Goal: Book appointment/travel/reservation

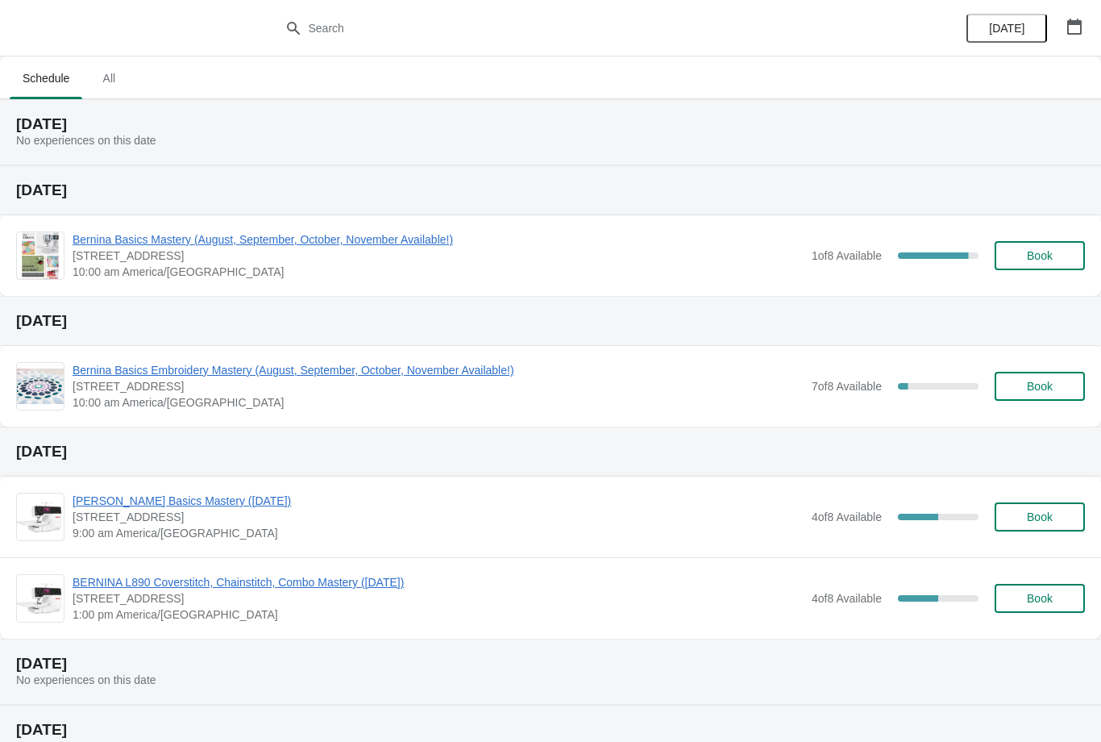
click at [455, 236] on span "Bernina Basics Mastery (August, September, October, November Available!)" at bounding box center [438, 239] width 731 height 16
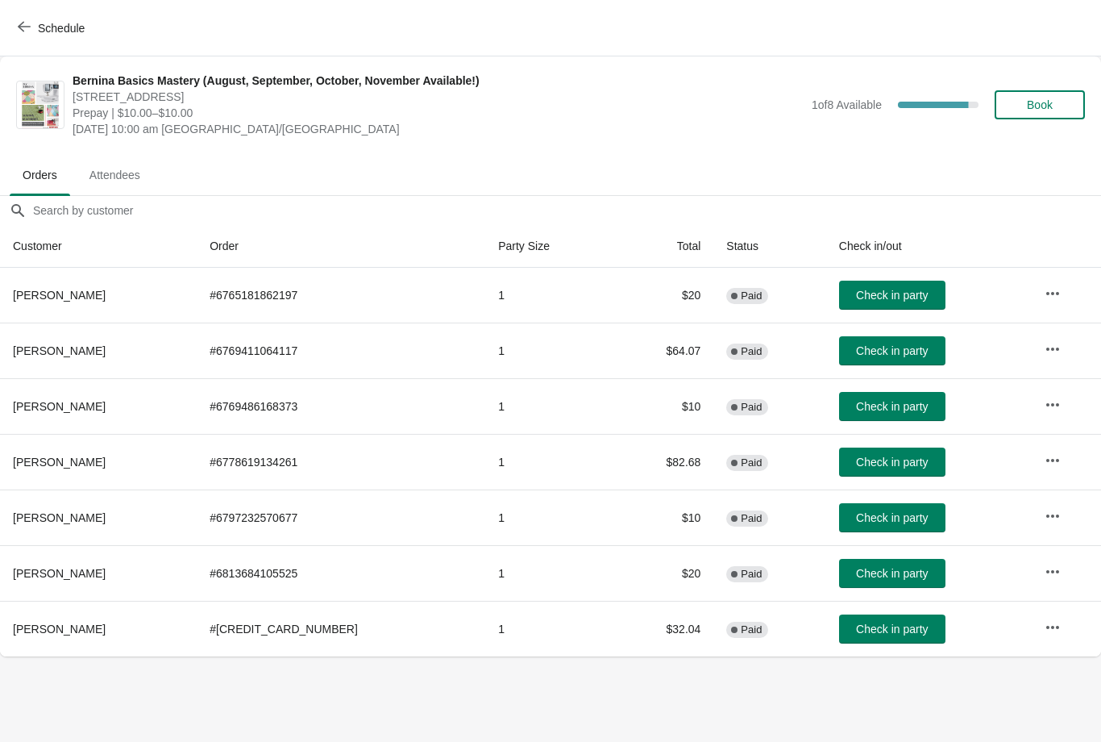
click at [17, 18] on button "Schedule" at bounding box center [52, 28] width 89 height 29
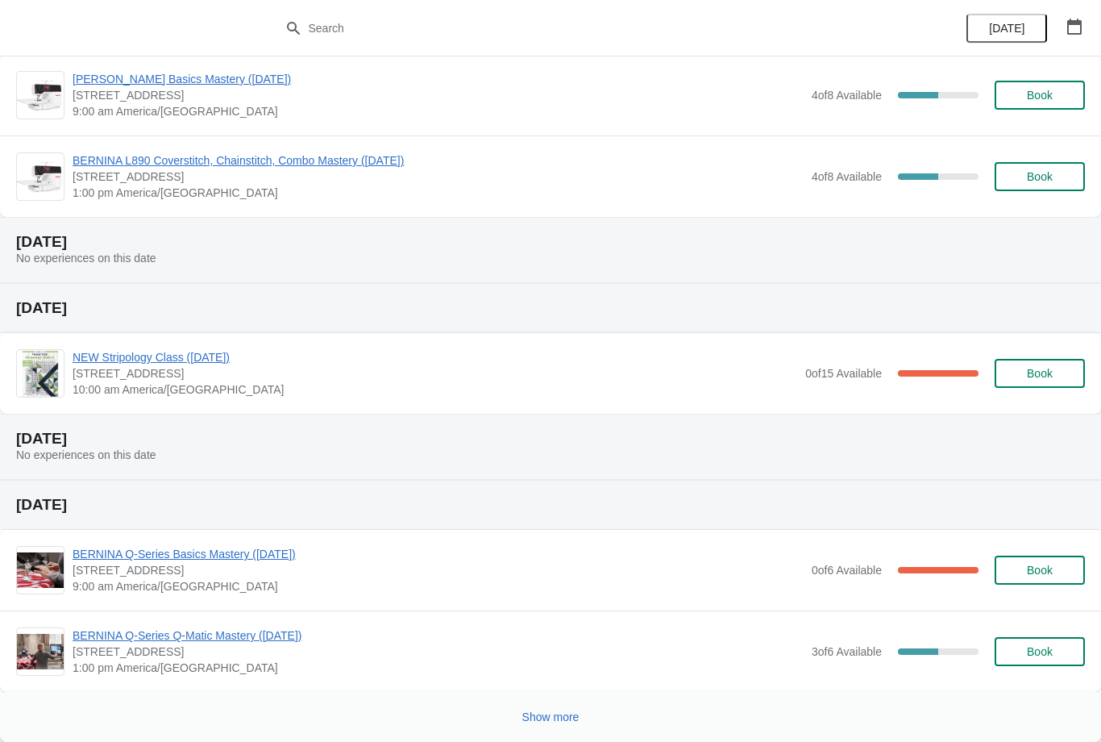
scroll to position [422, 0]
click at [522, 711] on span "Show more" at bounding box center [550, 716] width 57 height 13
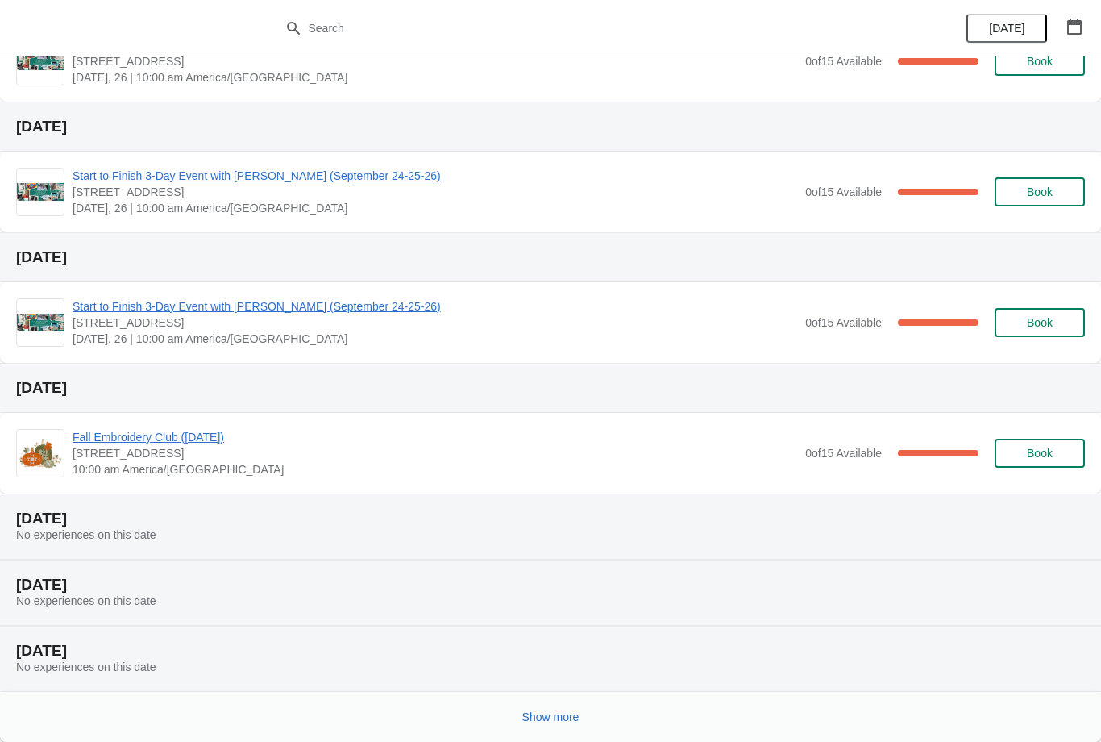
scroll to position [1354, 0]
click at [532, 710] on span "Show more" at bounding box center [550, 716] width 57 height 13
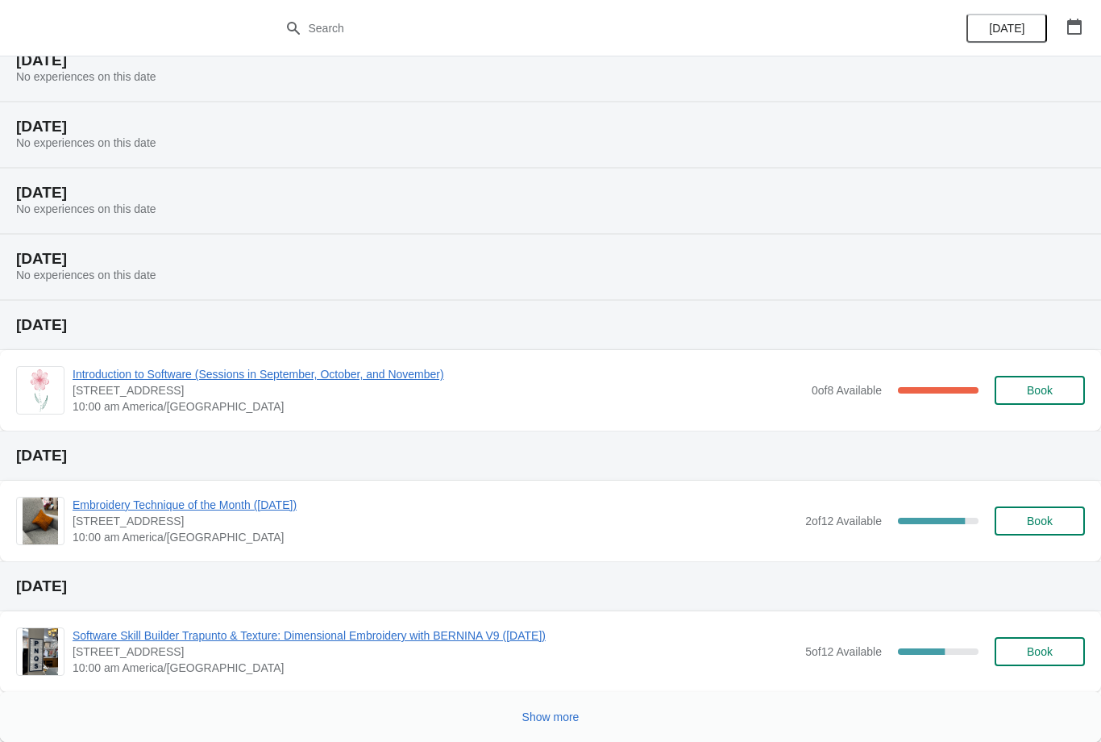
scroll to position [2077, 0]
click at [520, 709] on button "Show more" at bounding box center [551, 716] width 70 height 29
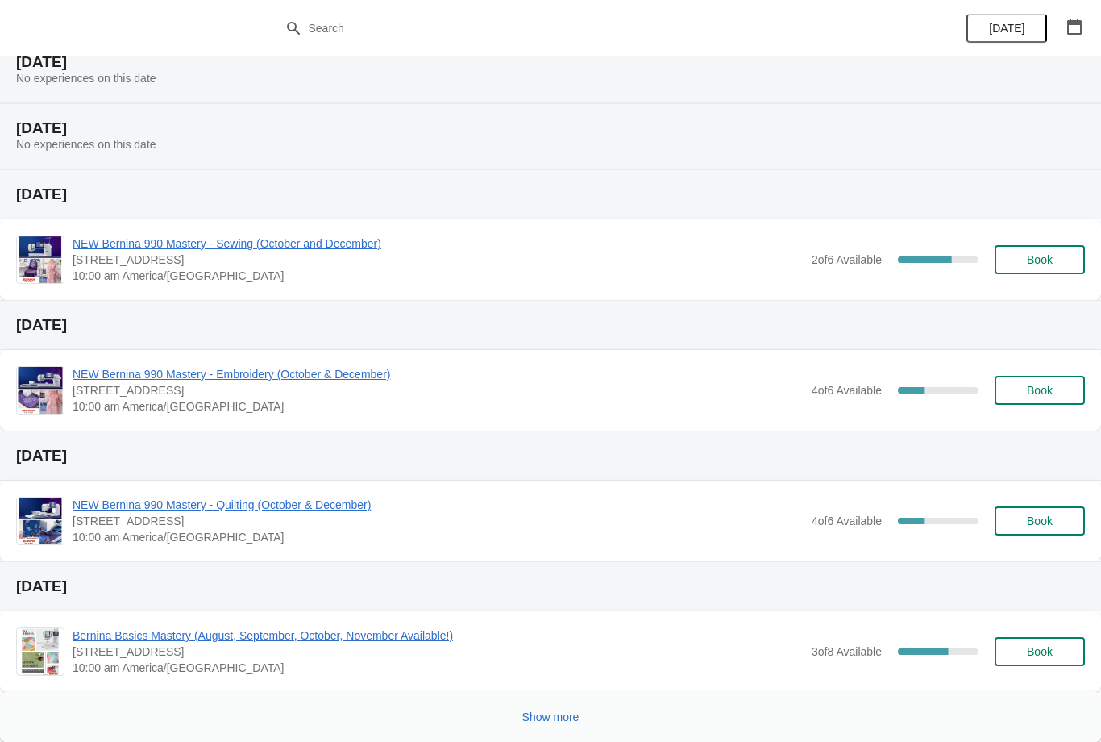
scroll to position [2863, 0]
click at [532, 708] on button "Show more" at bounding box center [551, 716] width 70 height 29
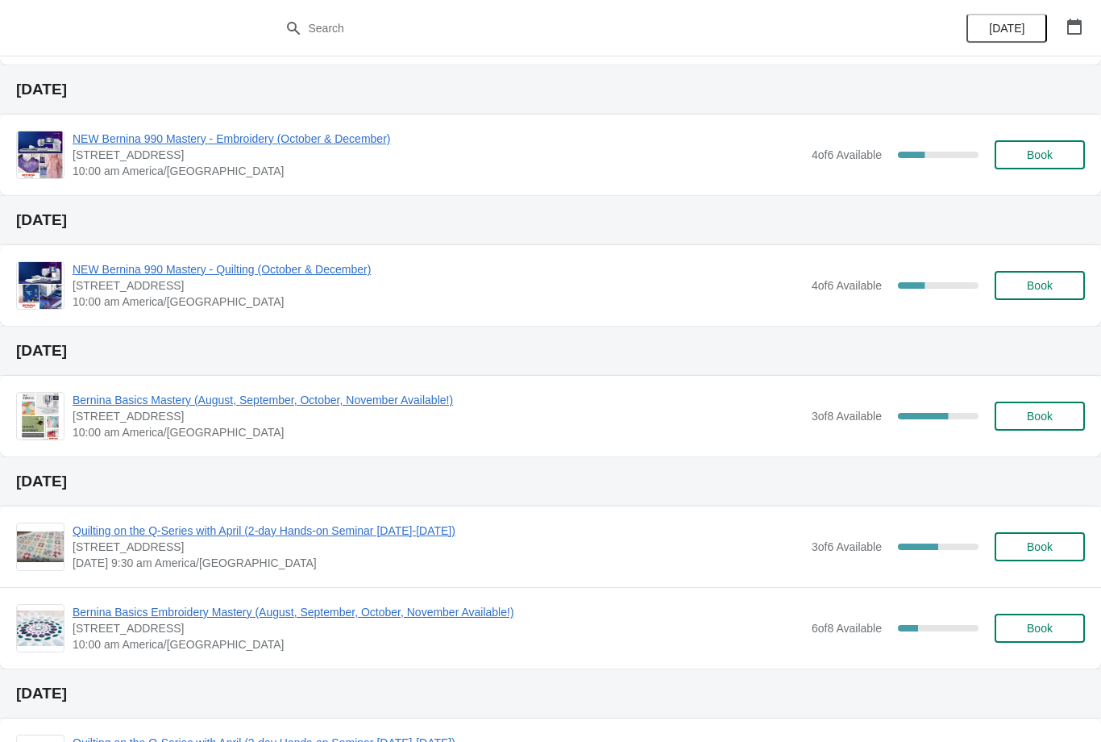
scroll to position [3103, 0]
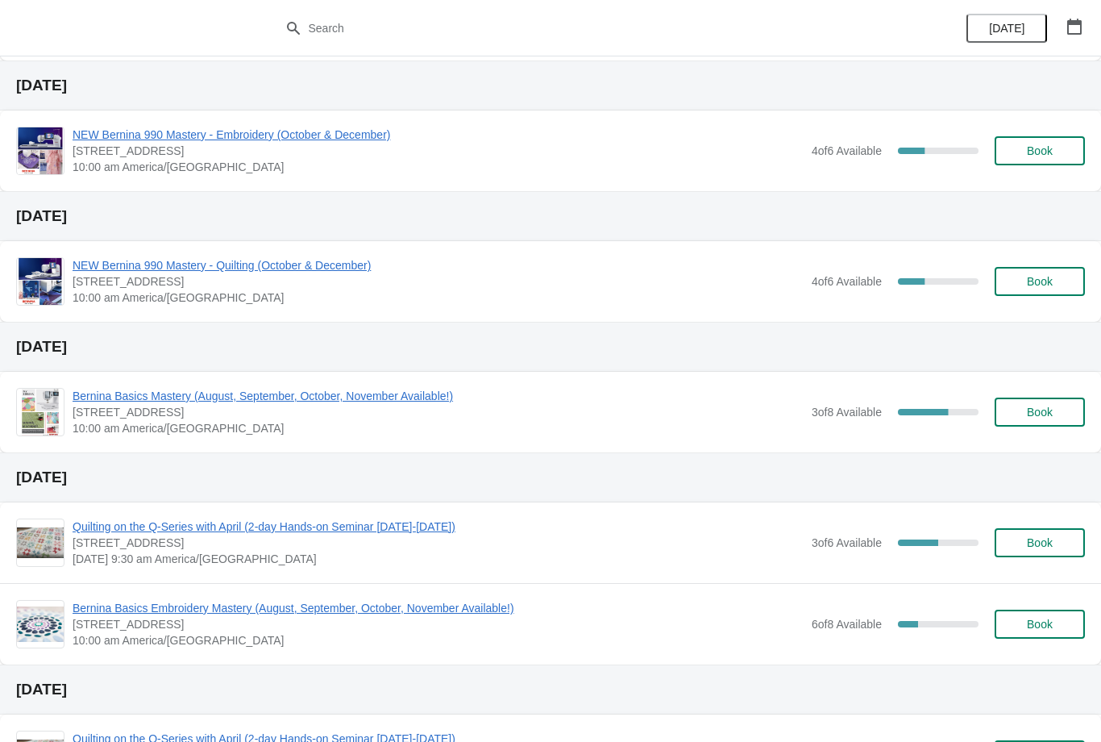
click at [376, 392] on span "Bernina Basics Mastery (August, September, October, November Available!)" at bounding box center [438, 396] width 731 height 16
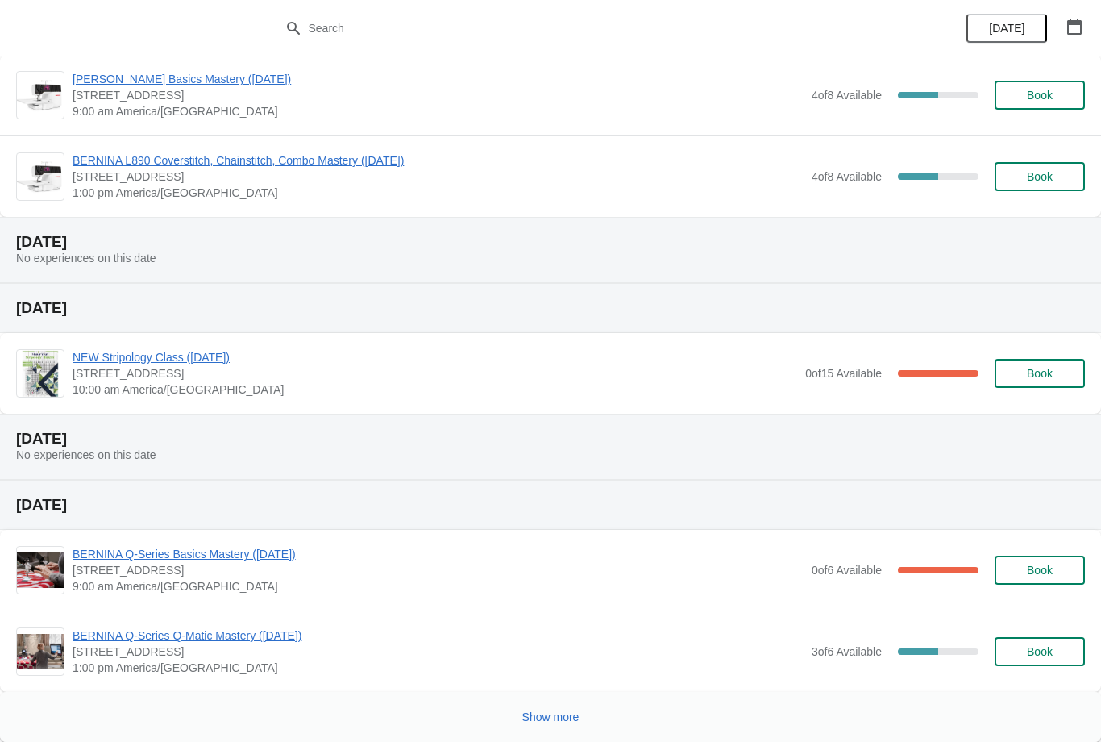
scroll to position [422, 0]
click at [561, 704] on button "Show more" at bounding box center [551, 716] width 70 height 29
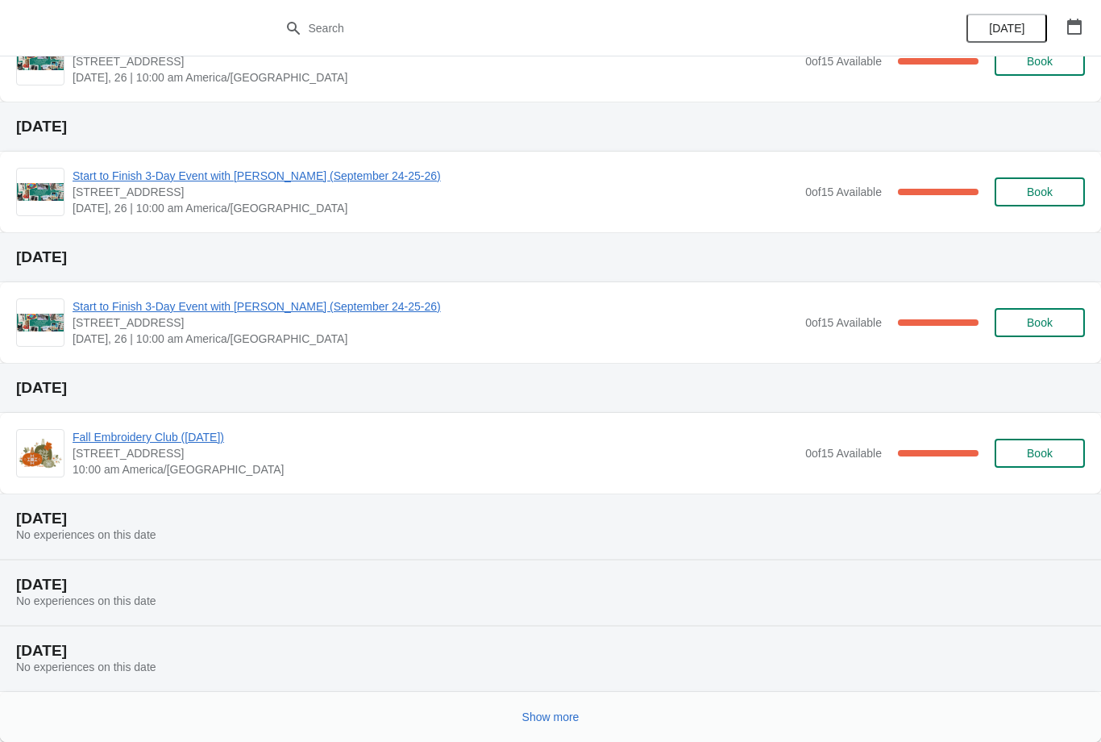
scroll to position [1354, 0]
click at [559, 705] on button "Show more" at bounding box center [551, 716] width 70 height 29
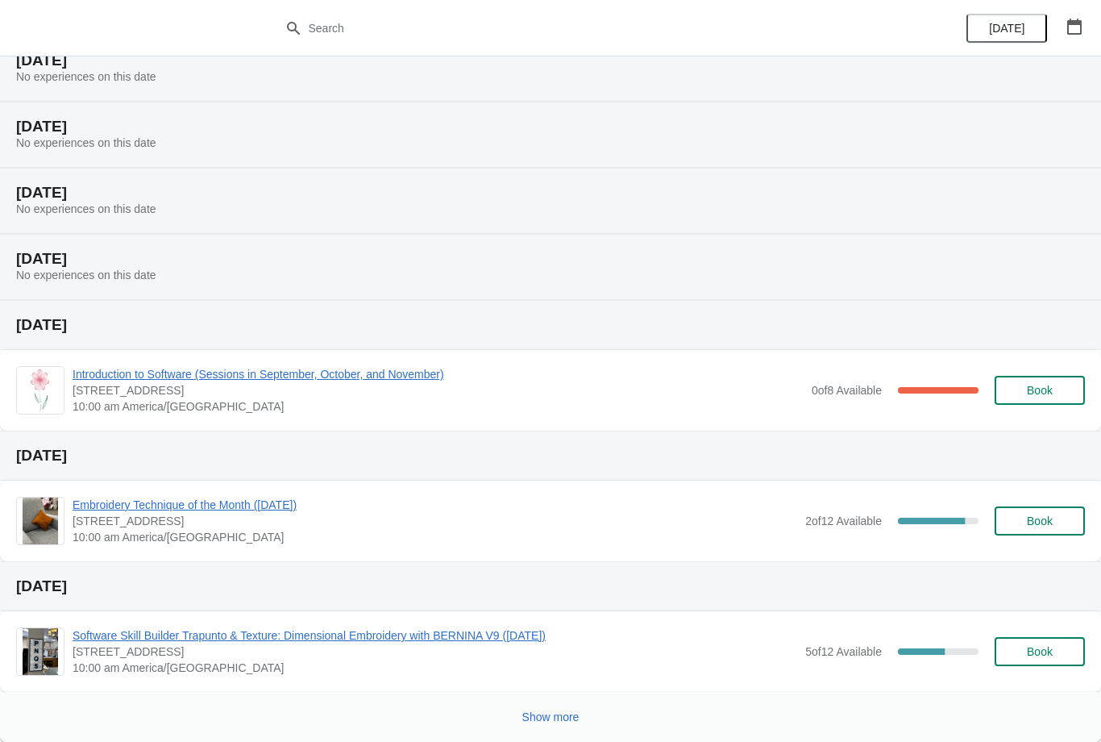
scroll to position [2077, 0]
click at [552, 713] on span "Show more" at bounding box center [550, 716] width 57 height 13
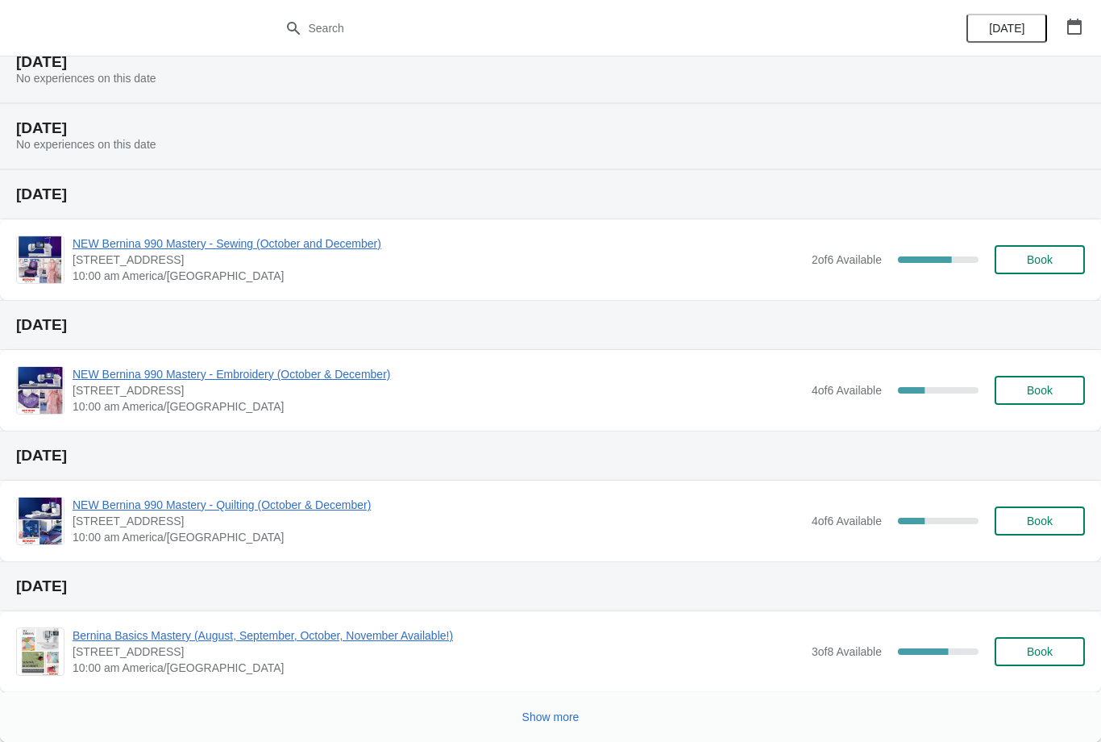
scroll to position [2863, 0]
click at [567, 705] on button "Show more" at bounding box center [551, 716] width 70 height 29
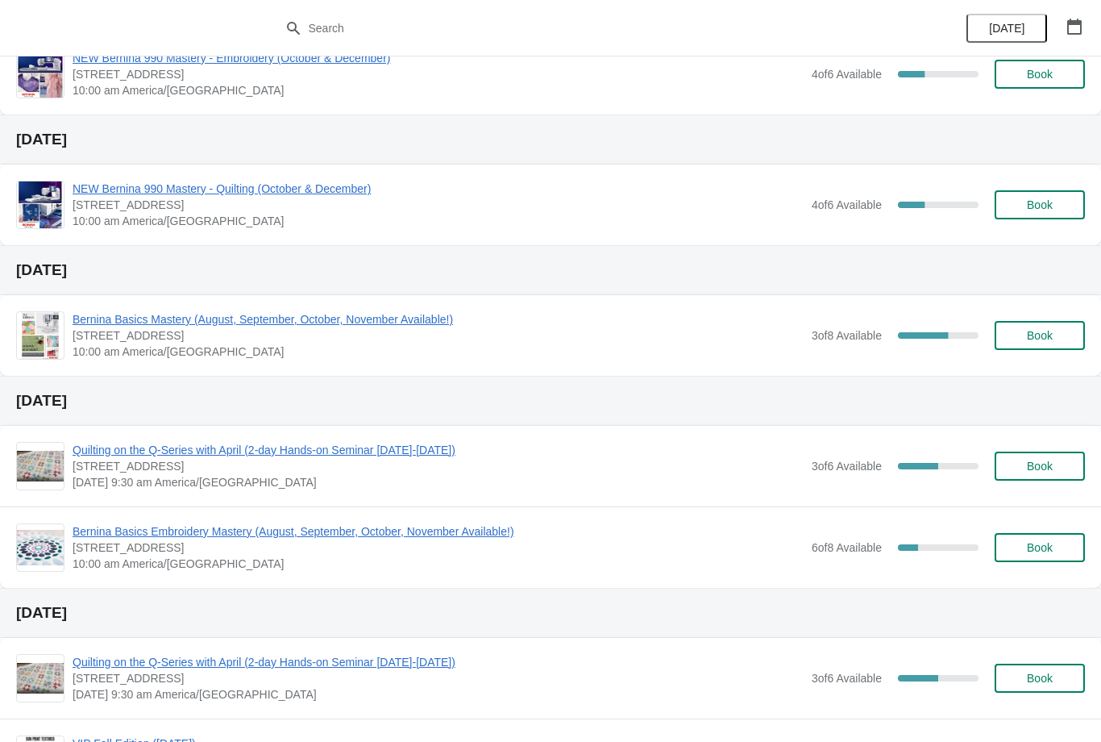
scroll to position [3185, 0]
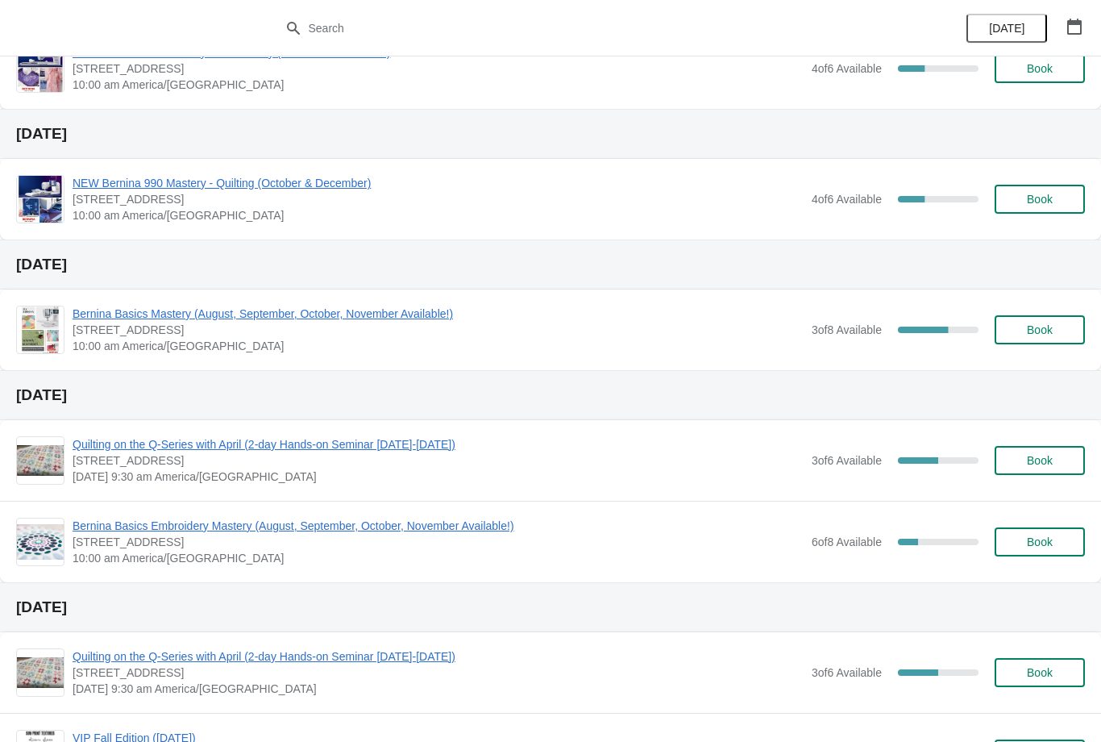
click at [1048, 325] on span "Book" at bounding box center [1040, 329] width 26 height 13
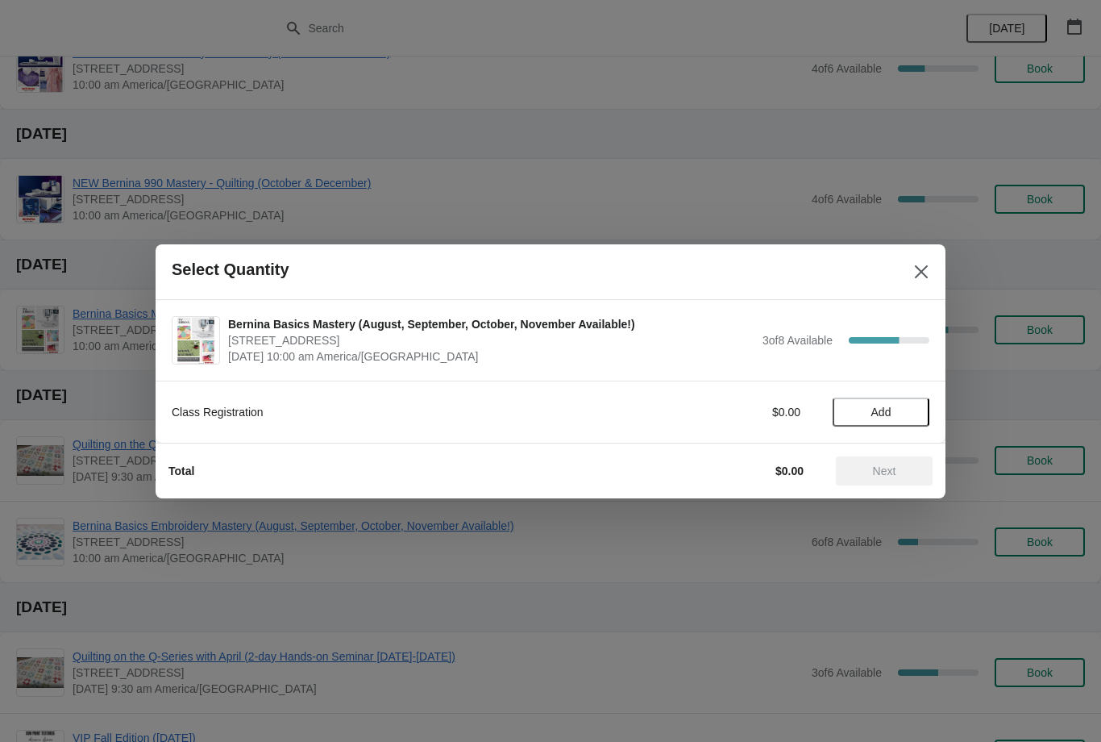
click at [879, 406] on span "Add" at bounding box center [881, 411] width 20 height 13
click at [890, 459] on button "Next" at bounding box center [884, 470] width 97 height 29
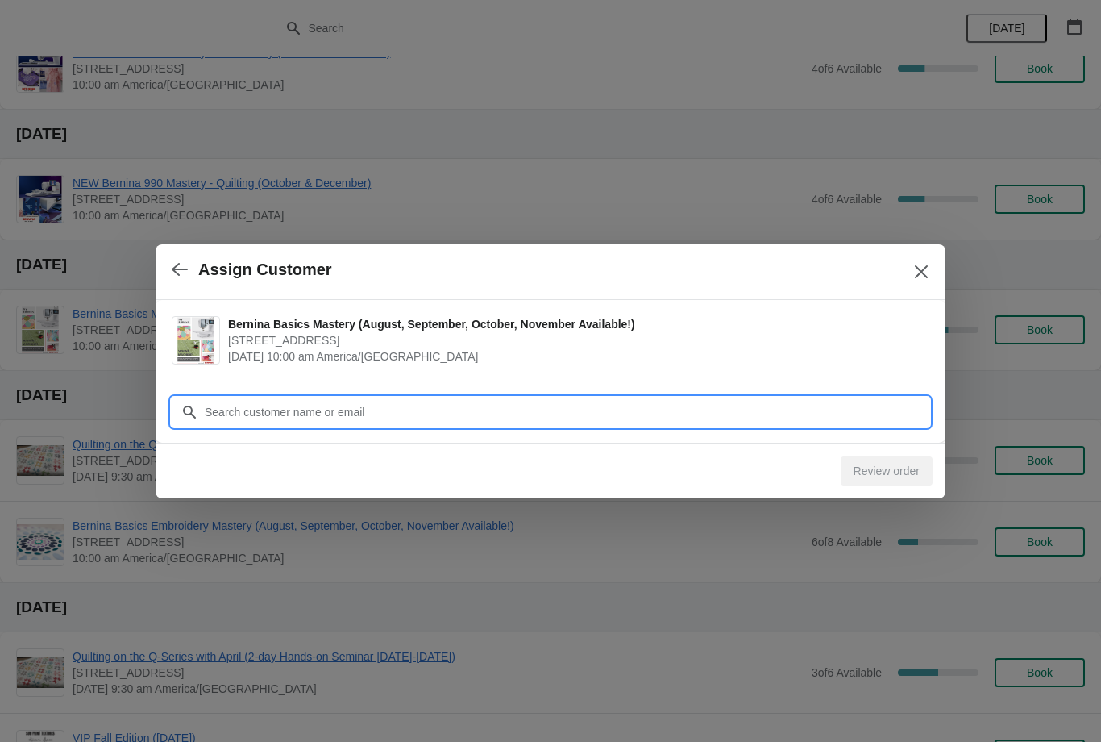
click at [409, 404] on input "Customer" at bounding box center [567, 411] width 726 height 29
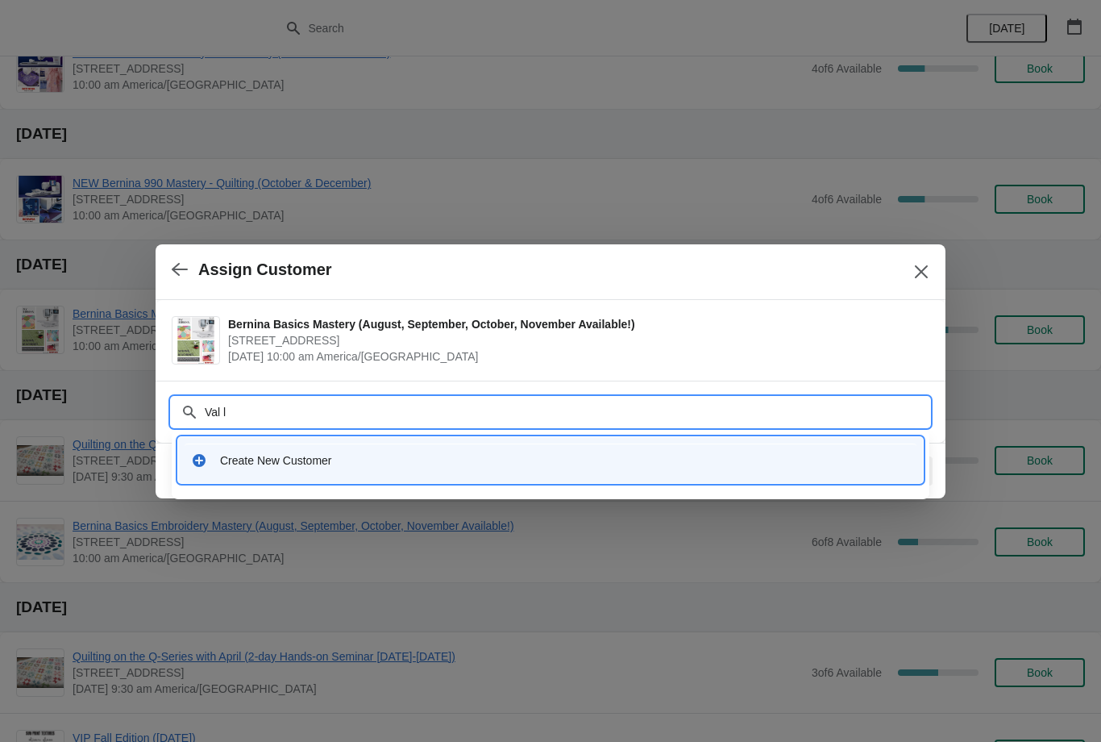
type input "[PERSON_NAME]"
click at [413, 450] on div "Create New Customer" at bounding box center [551, 459] width 732 height 33
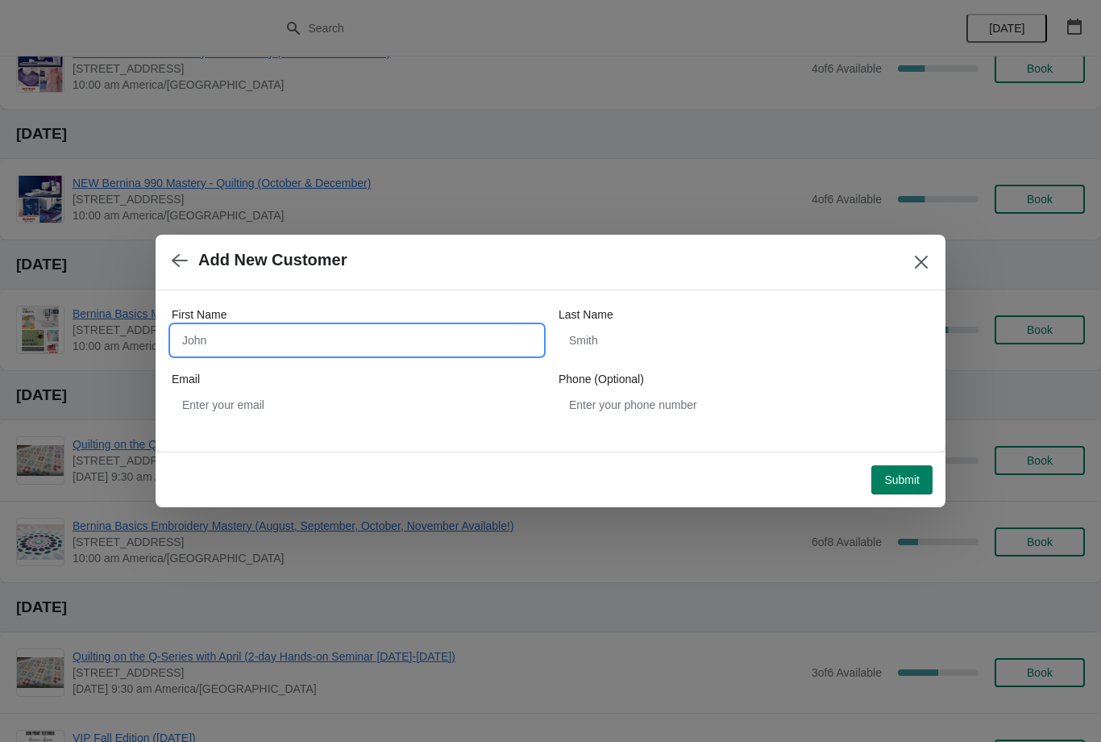
click at [360, 335] on input "First Name" at bounding box center [357, 340] width 371 height 29
type input "Val"
click at [663, 328] on input "Last Name" at bounding box center [744, 340] width 371 height 29
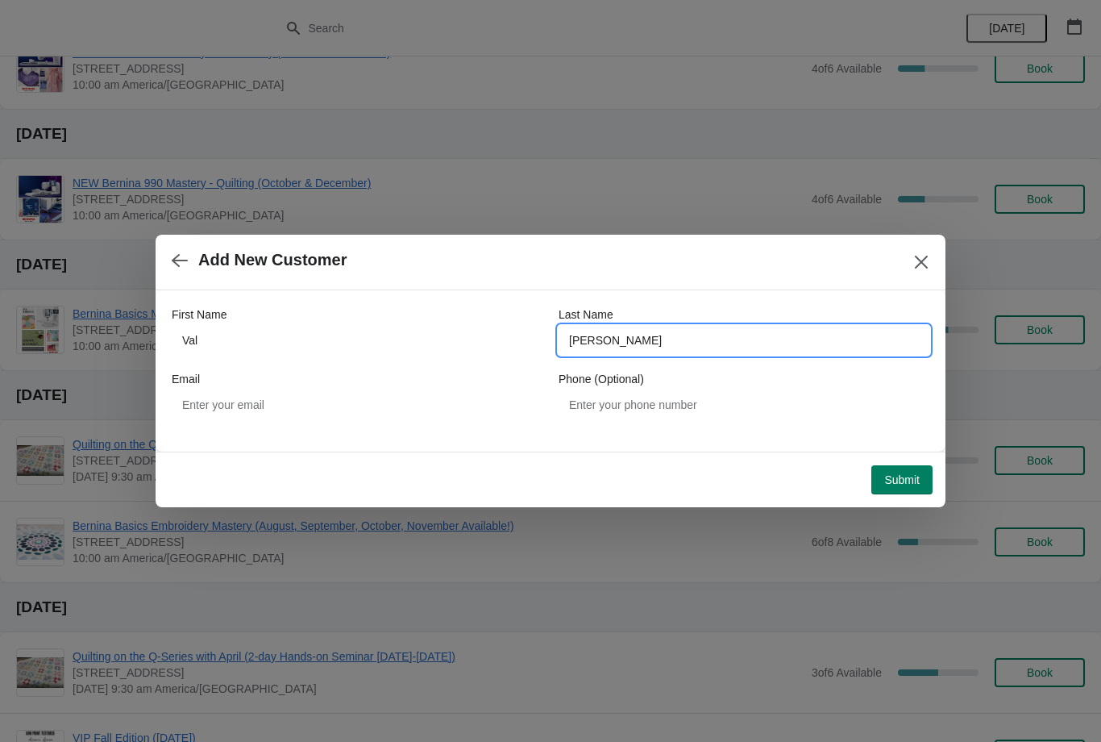
type input "[PERSON_NAME]"
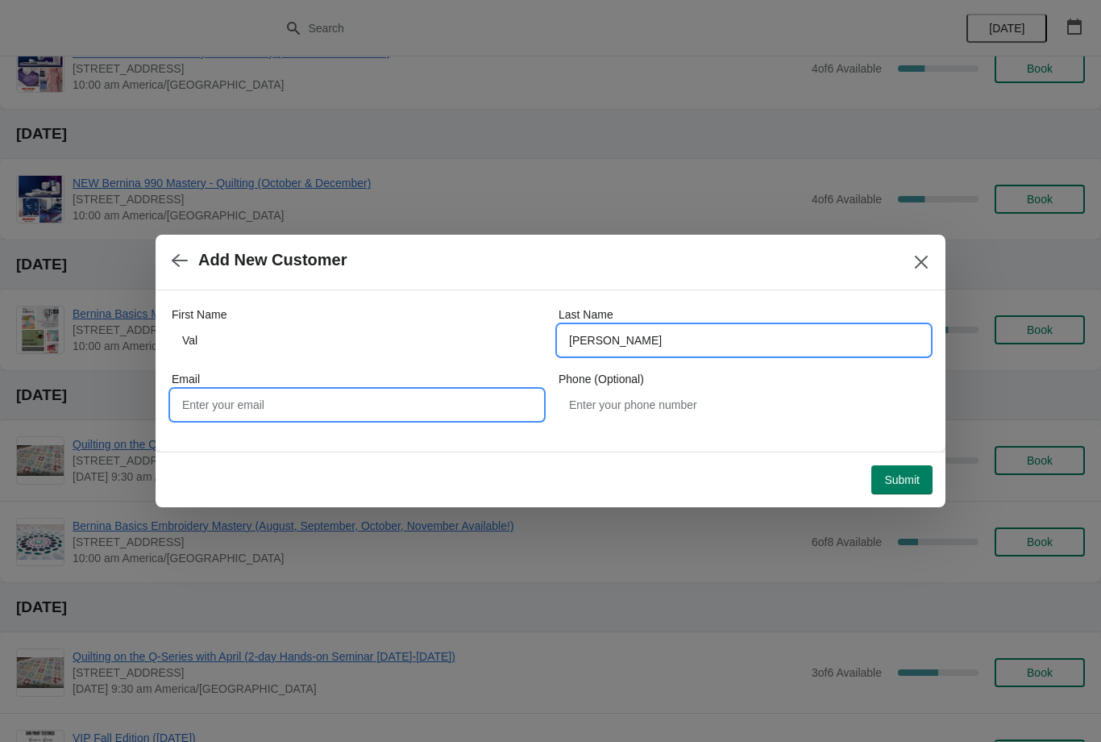
click at [406, 405] on input "Email" at bounding box center [357, 404] width 371 height 29
type input "[EMAIL_ADDRESS][DOMAIN_NAME]"
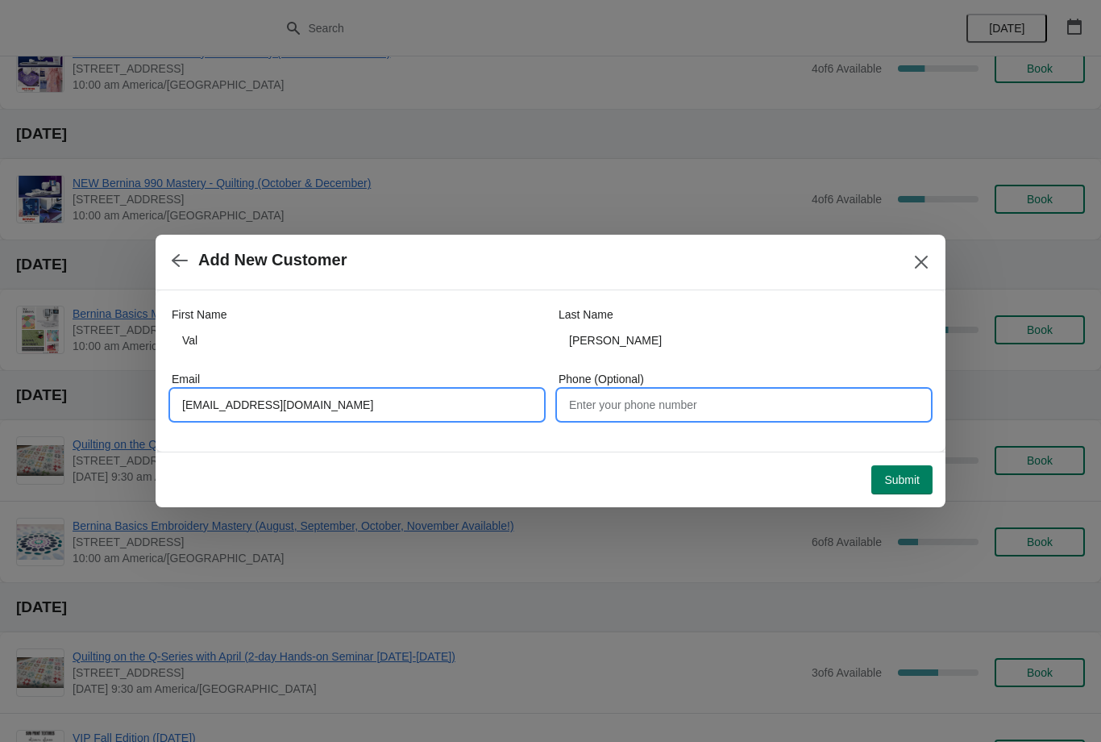
click at [691, 395] on input "Phone (Optional)" at bounding box center [744, 404] width 371 height 29
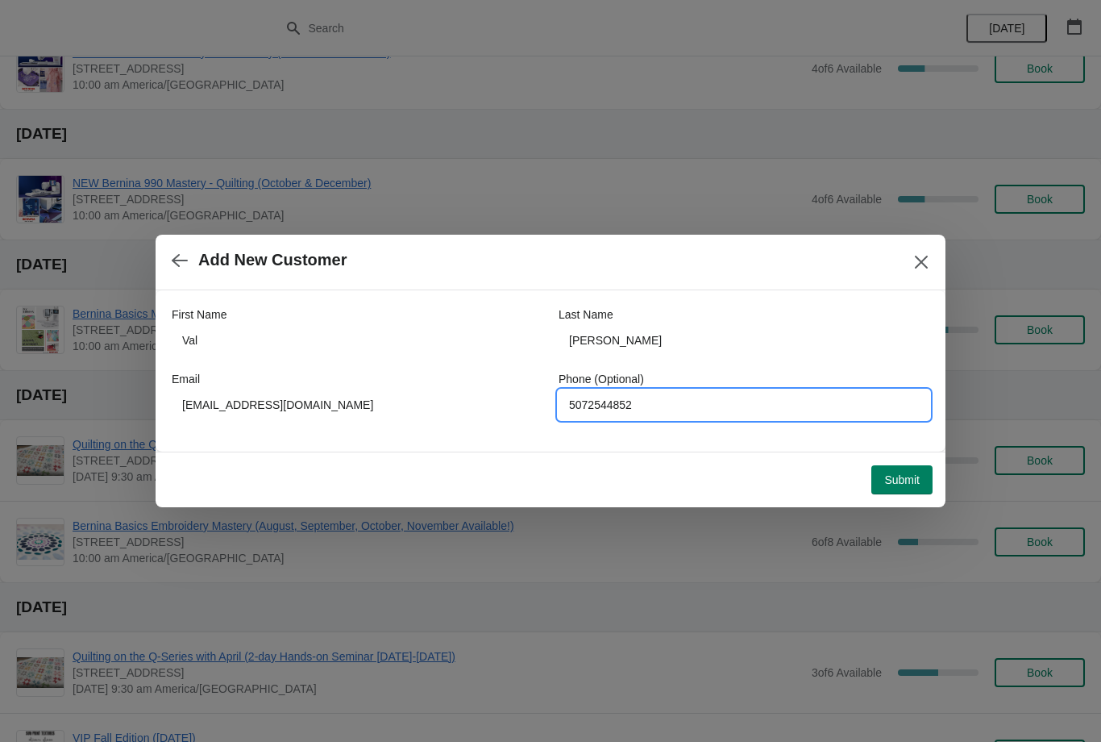
type input "5072544852"
click at [913, 470] on button "Submit" at bounding box center [901, 479] width 61 height 29
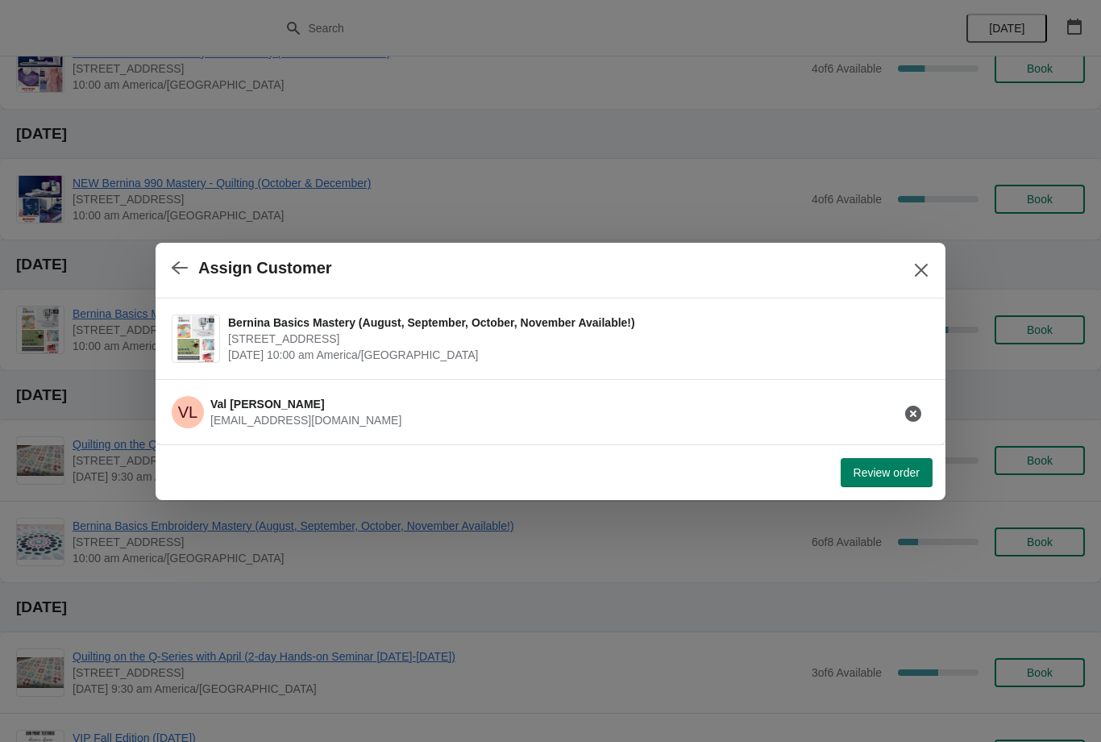
click at [887, 451] on div "Review order" at bounding box center [547, 468] width 771 height 35
click at [898, 461] on button "Review order" at bounding box center [887, 472] width 92 height 29
